Goal: Unclear: Browse casually

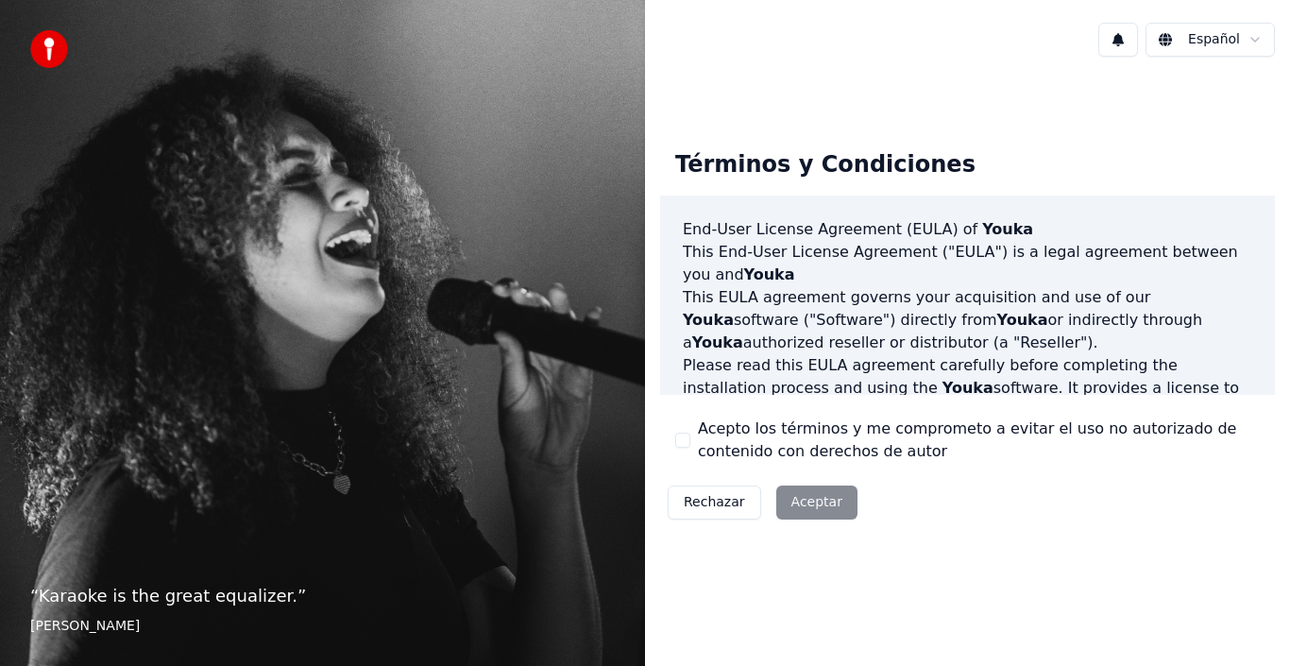
click at [818, 502] on div "Rechazar Aceptar" at bounding box center [762, 502] width 205 height 49
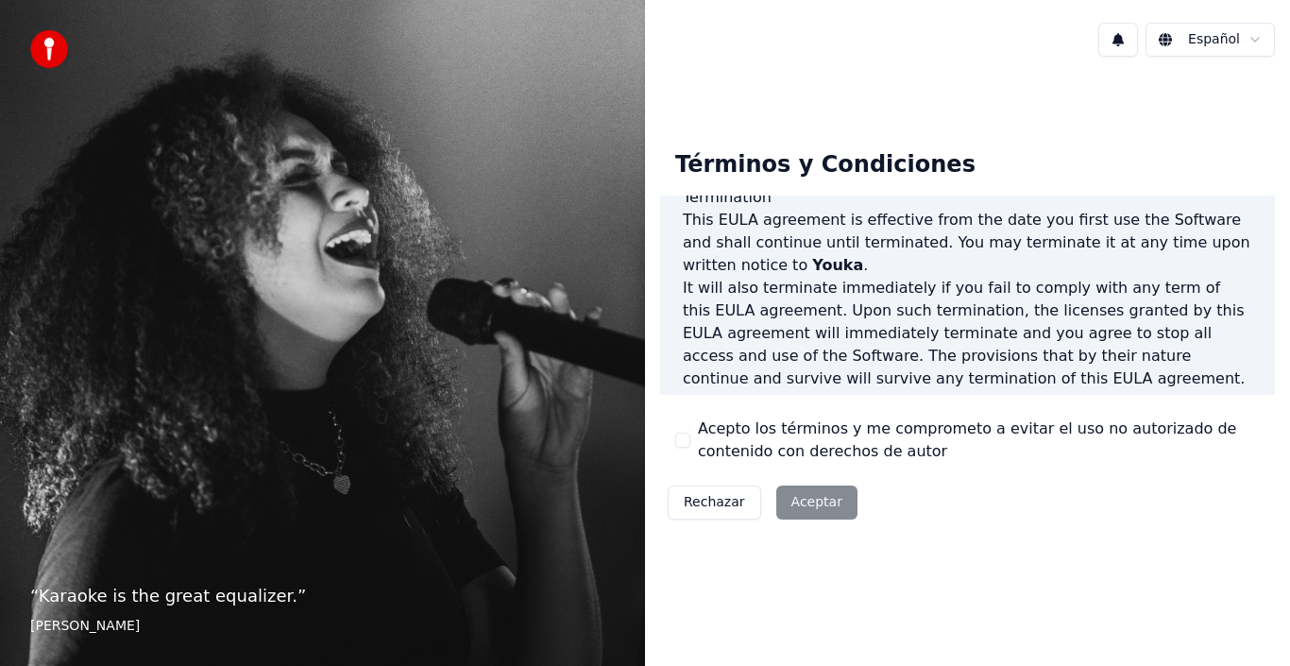
scroll to position [1296, 0]
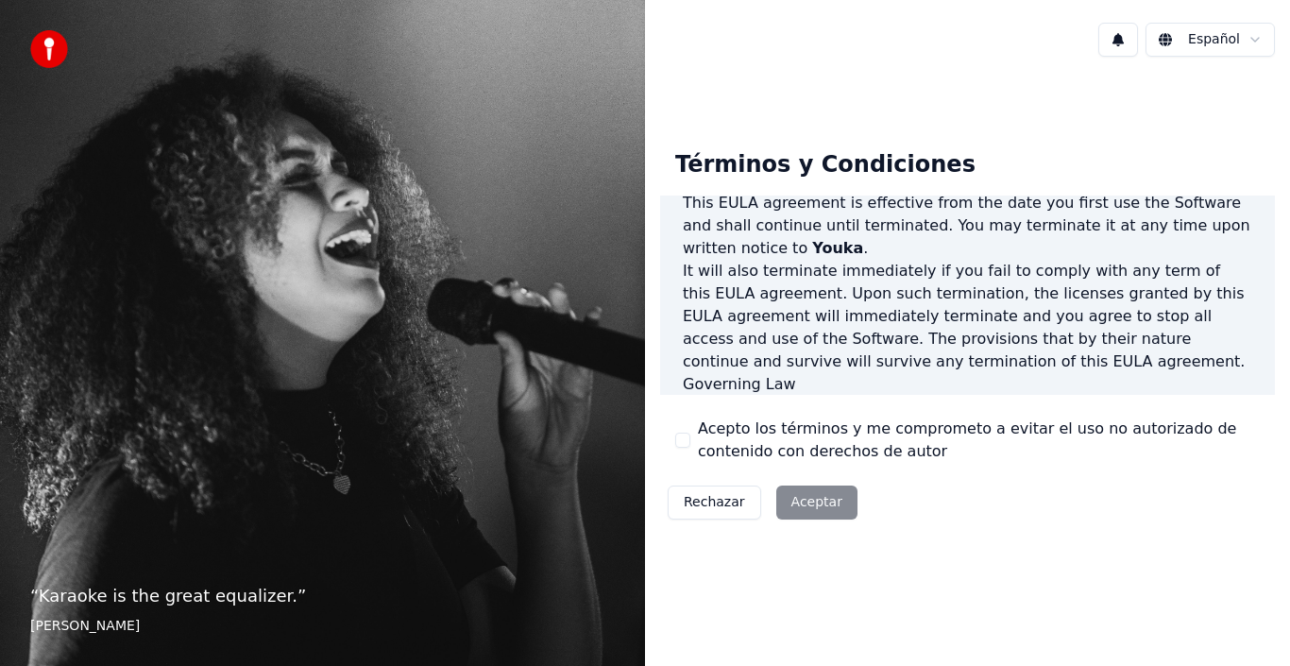
click at [817, 506] on div "Rechazar Aceptar" at bounding box center [762, 502] width 205 height 49
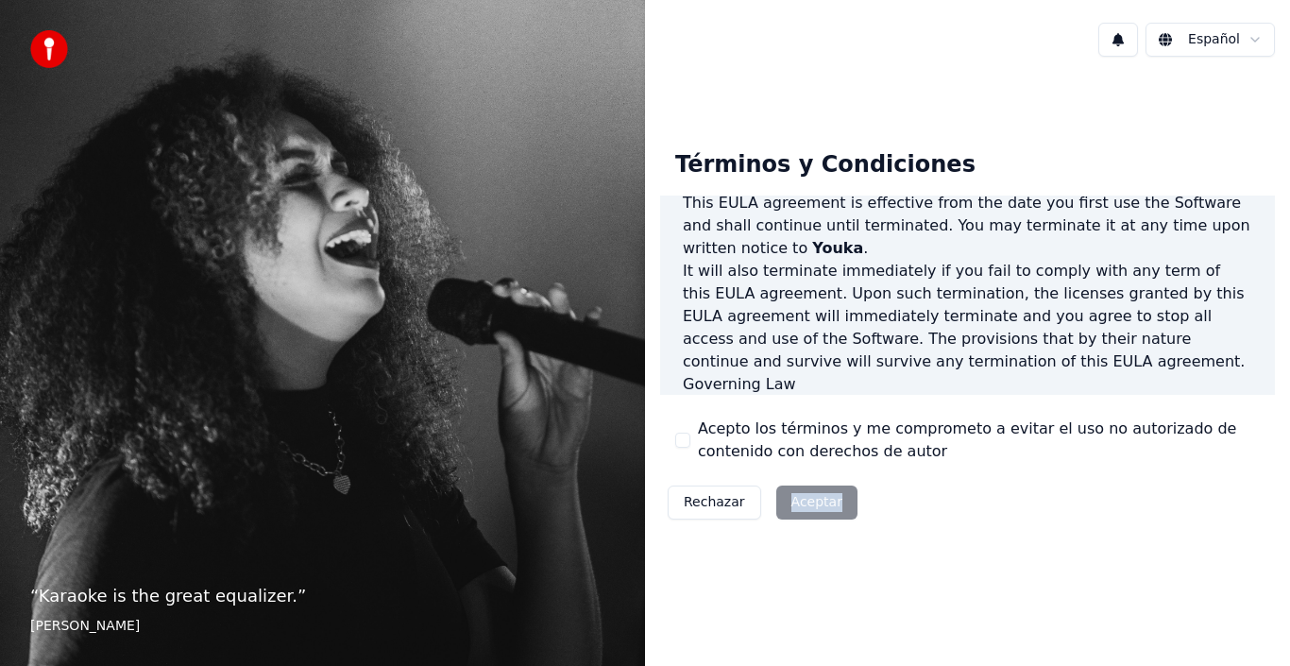
click at [817, 506] on div "Rechazar Aceptar" at bounding box center [762, 502] width 205 height 49
click at [1251, 41] on html "“ Karaoke is the great equalizer. ” [PERSON_NAME] Español Términos y Condicione…" at bounding box center [645, 333] width 1290 height 666
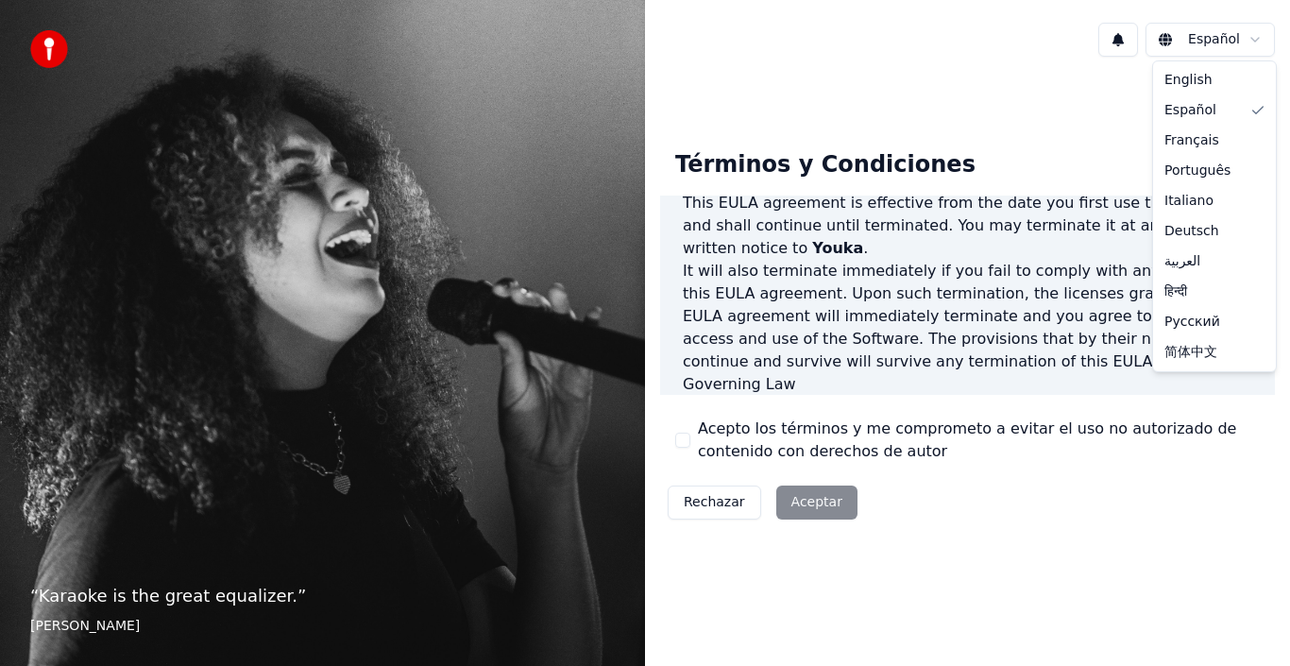
click at [1251, 41] on html "“ Karaoke is the great equalizer. ” [PERSON_NAME] Español Términos y Condicione…" at bounding box center [645, 333] width 1290 height 666
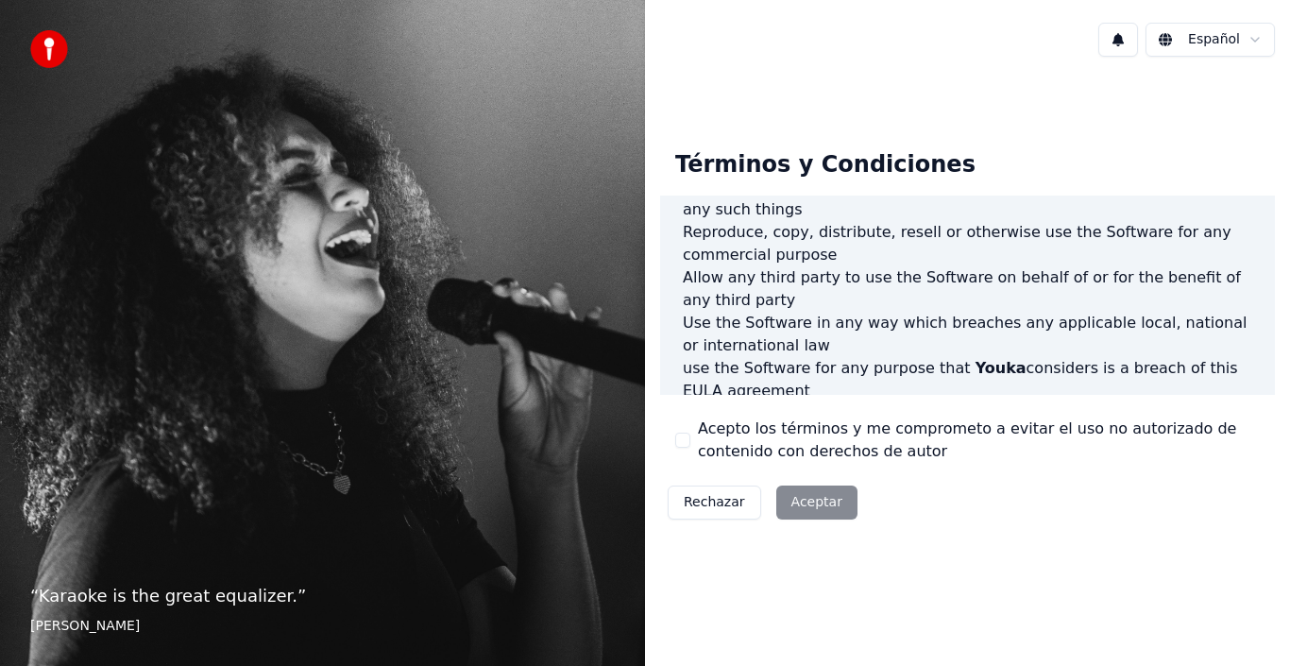
scroll to position [0, 0]
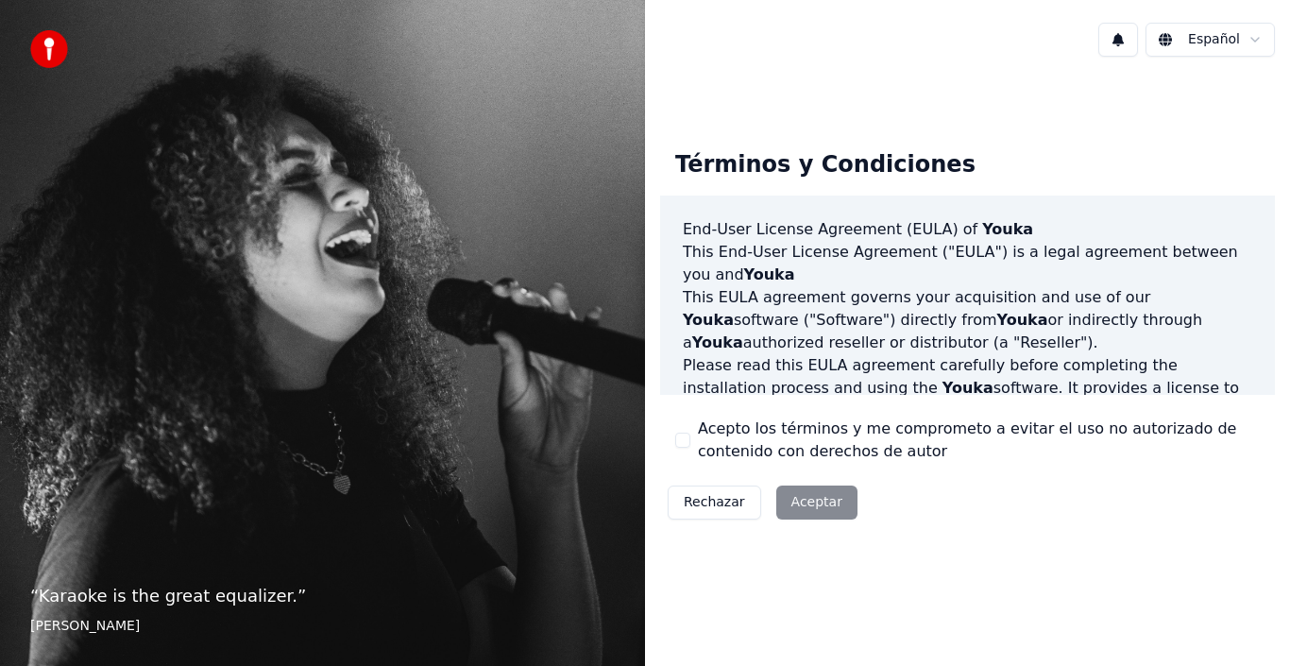
click at [715, 503] on button "Rechazar" at bounding box center [714, 502] width 93 height 34
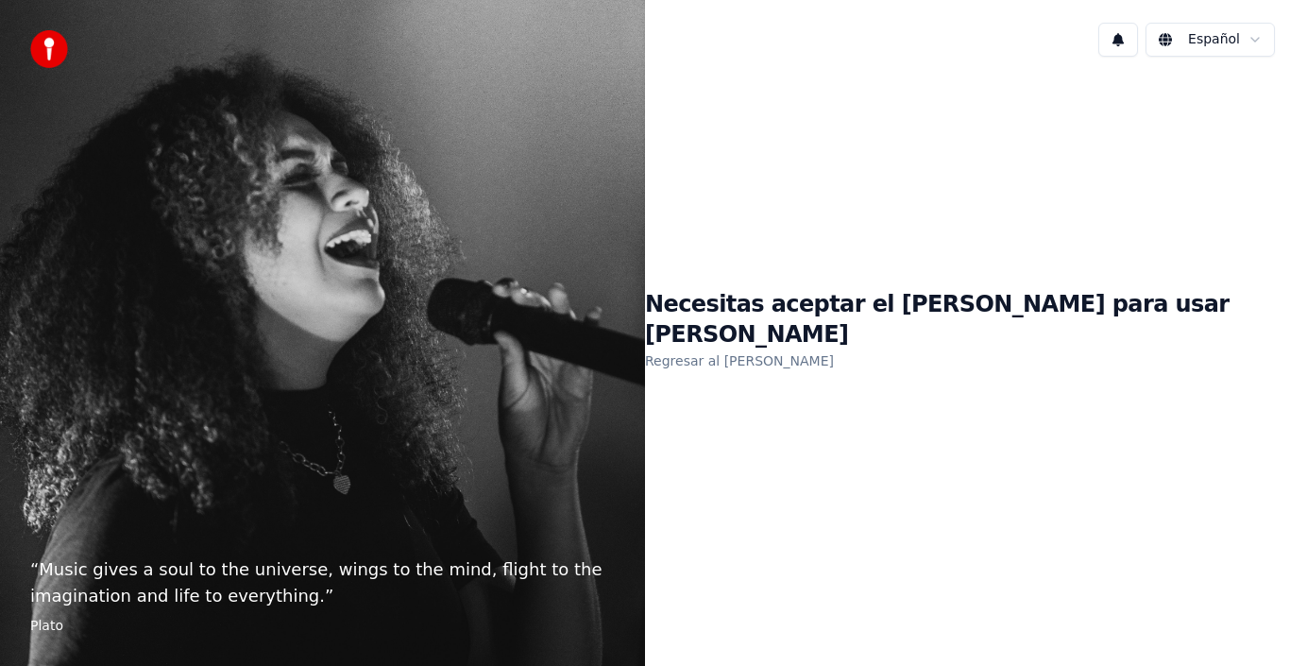
click at [715, 503] on div "Necesitas aceptar el [PERSON_NAME] para usar Youka Regresar al [PERSON_NAME]" at bounding box center [967, 331] width 645 height 518
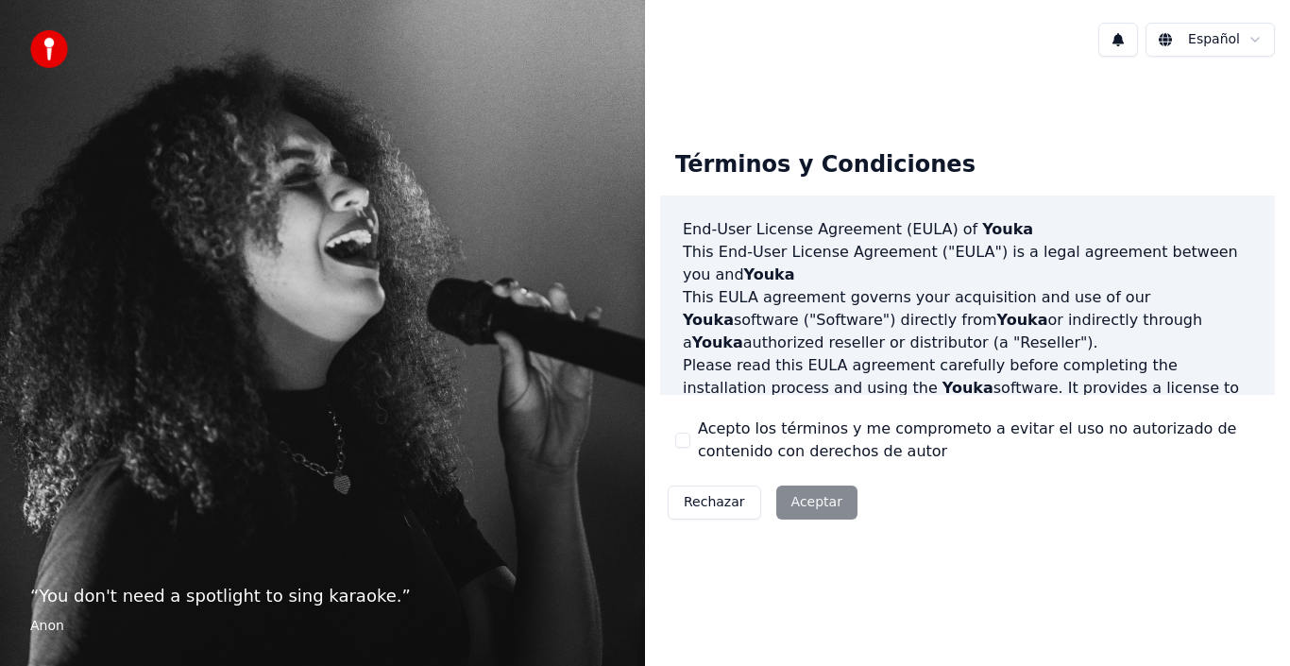
click at [803, 500] on div "Rechazar Aceptar" at bounding box center [762, 502] width 205 height 49
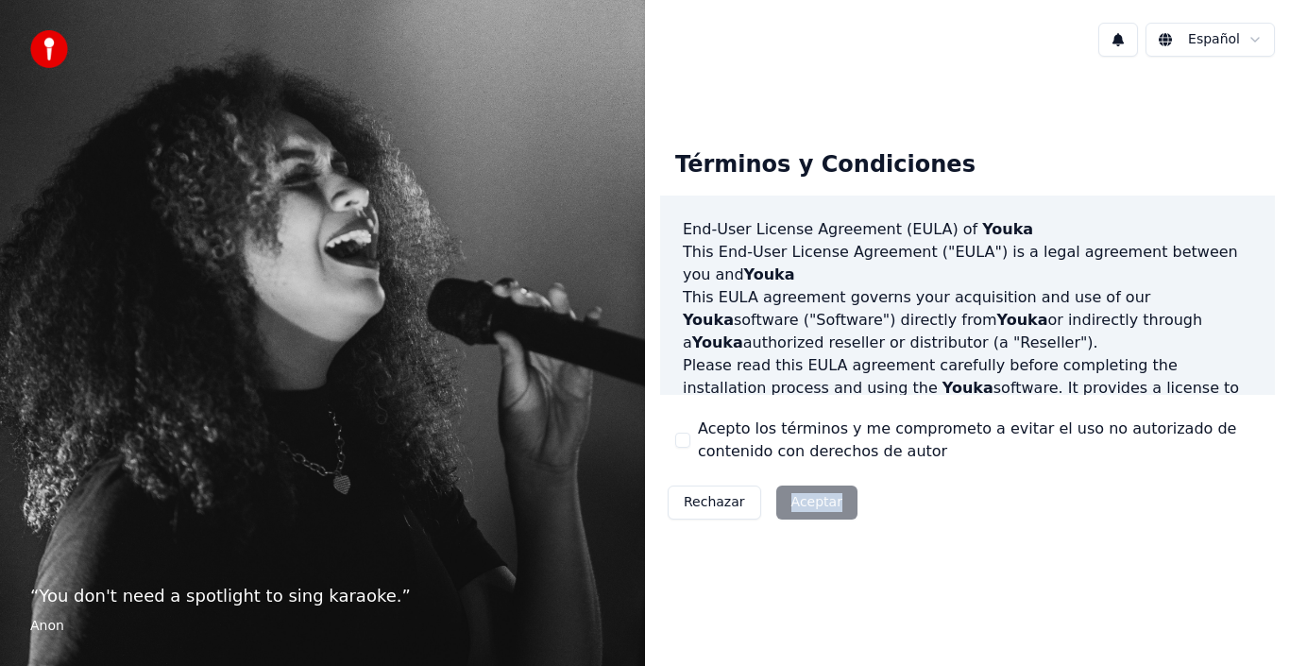
click at [803, 500] on div "Rechazar Aceptar" at bounding box center [762, 502] width 205 height 49
click at [833, 513] on div "Rechazar Aceptar" at bounding box center [762, 502] width 205 height 49
click at [823, 509] on div "Rechazar Aceptar" at bounding box center [762, 502] width 205 height 49
click at [795, 496] on div "Rechazar Aceptar" at bounding box center [762, 502] width 205 height 49
click at [791, 501] on div "Rechazar Aceptar" at bounding box center [762, 502] width 205 height 49
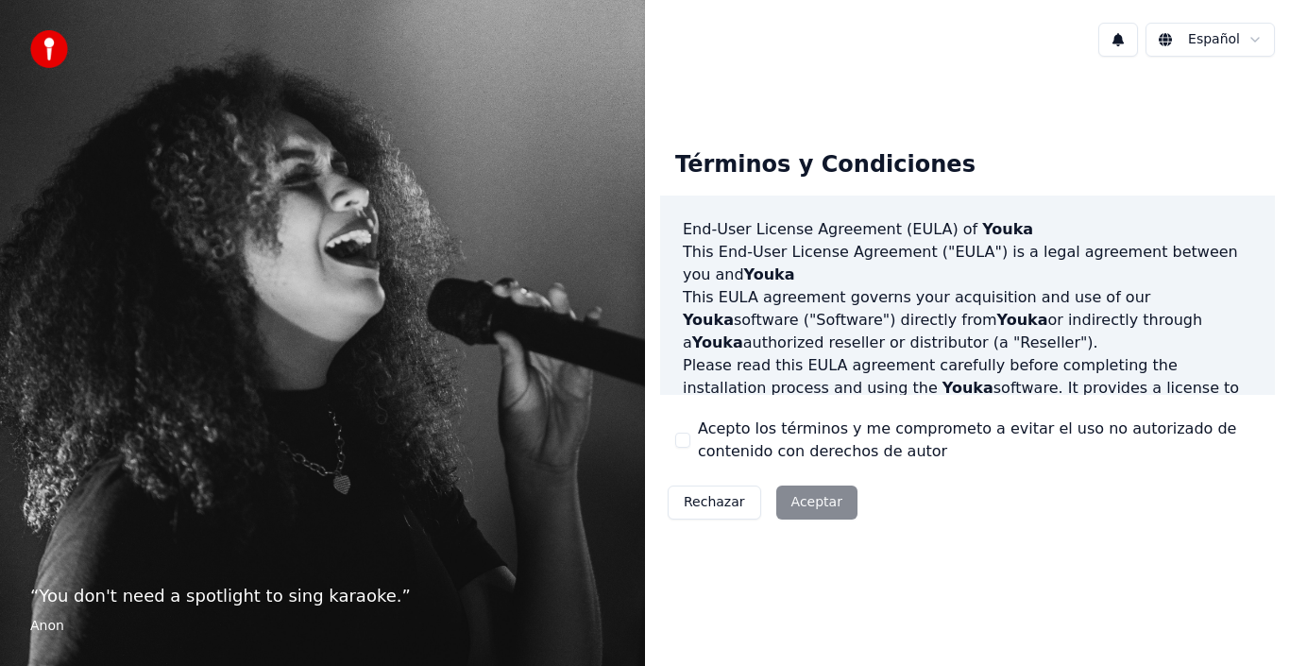
click at [791, 501] on div "Rechazar Aceptar" at bounding box center [762, 502] width 205 height 49
